Goal: Navigation & Orientation: Find specific page/section

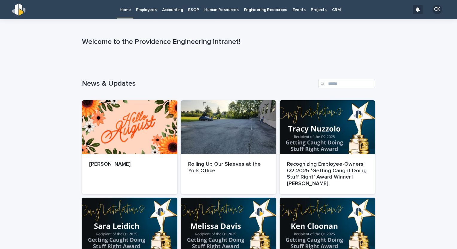
click at [149, 9] on p "Employees" at bounding box center [146, 6] width 20 height 13
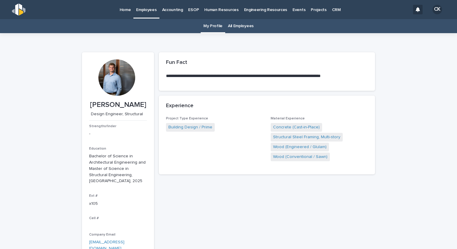
click at [238, 26] on link "All Employees" at bounding box center [241, 26] width 26 height 14
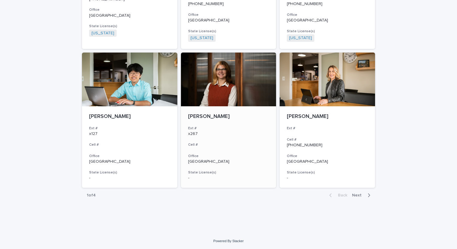
scroll to position [1046, 0]
click at [355, 197] on button "Next" at bounding box center [361, 195] width 25 height 5
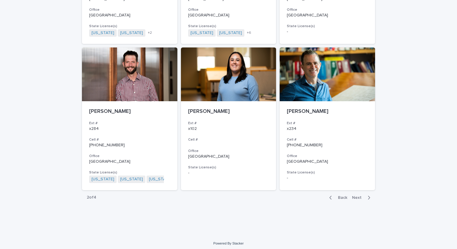
click at [352, 196] on span "Next" at bounding box center [358, 198] width 13 height 4
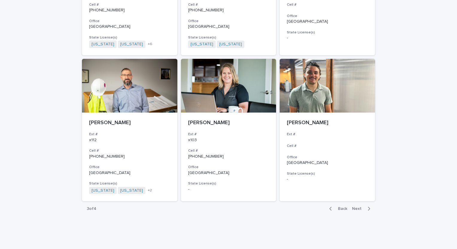
click at [354, 207] on span "Next" at bounding box center [358, 209] width 13 height 4
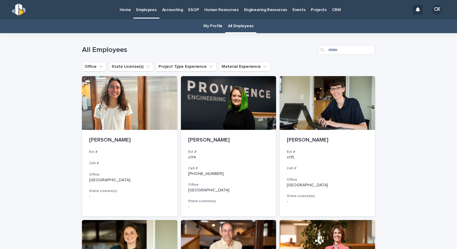
click at [129, 7] on p "Home" at bounding box center [125, 6] width 11 height 13
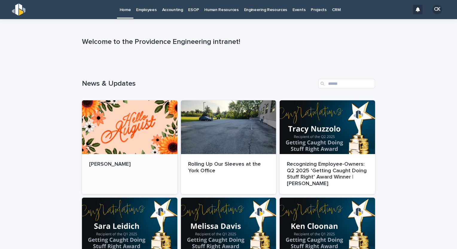
click at [134, 127] on div at bounding box center [129, 127] width 95 height 54
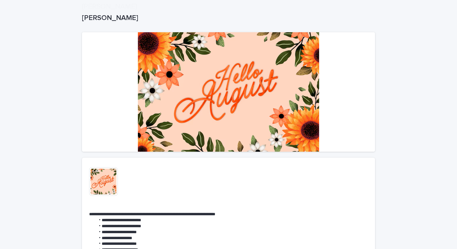
scroll to position [60, 0]
